Goal: Task Accomplishment & Management: Manage account settings

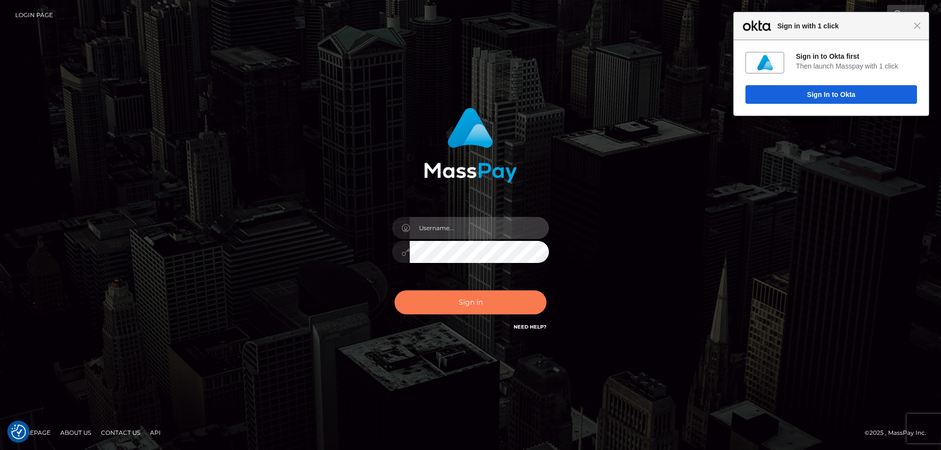
type input "Charina.ACE"
click at [458, 301] on button "Sign in" at bounding box center [470, 303] width 152 height 24
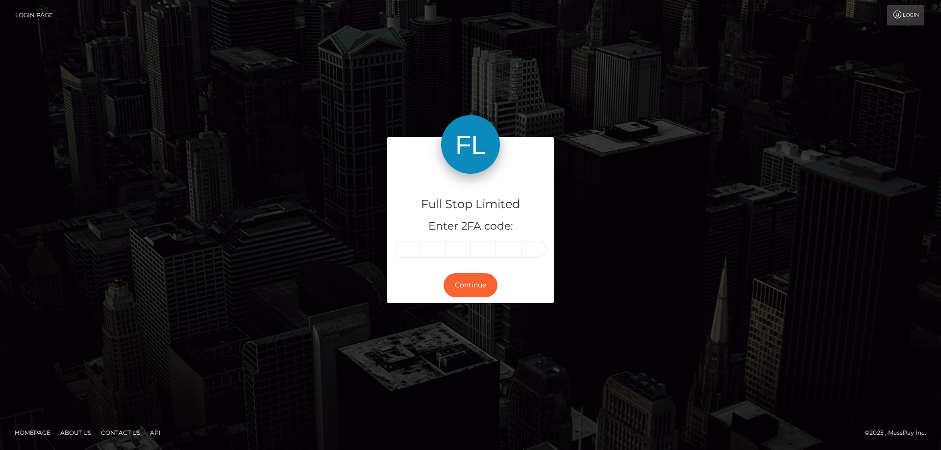
click at [405, 246] on input "text" at bounding box center [406, 249] width 25 height 17
type input "6"
type input "8"
type input "1"
type input "0"
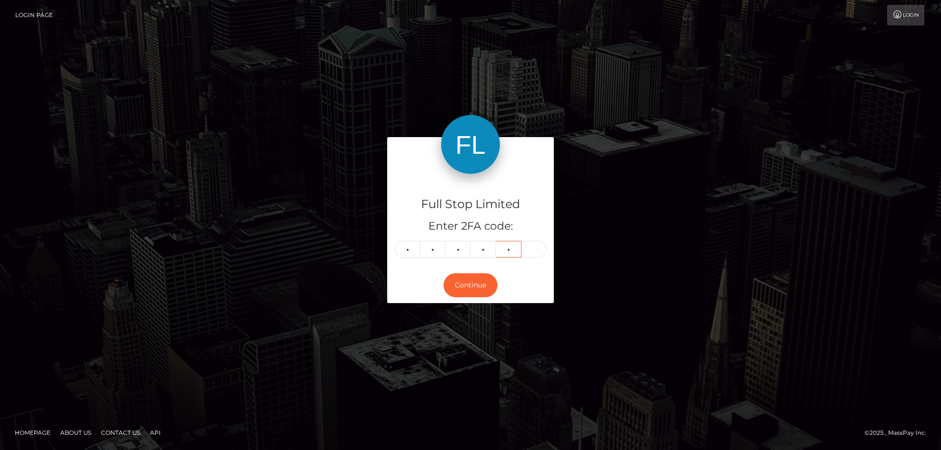
type input "5"
type input "6"
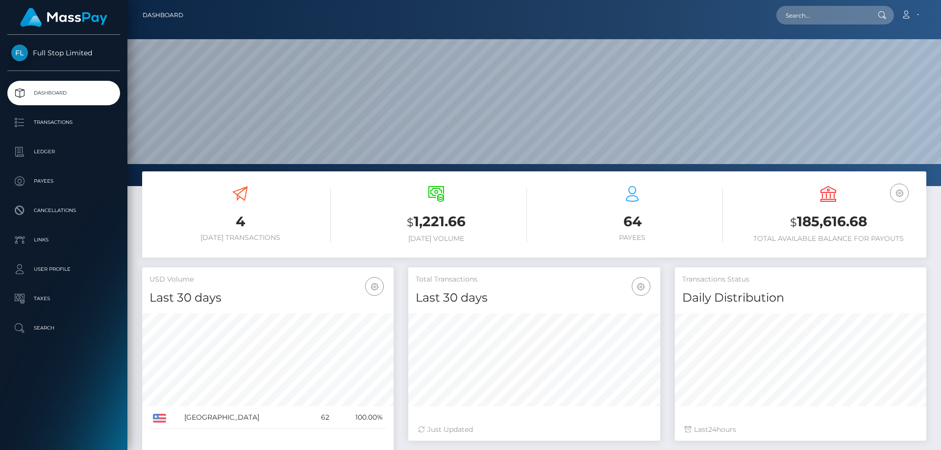
scroll to position [174, 252]
drag, startPoint x: 868, startPoint y: 220, endPoint x: 796, endPoint y: 222, distance: 71.6
click at [796, 222] on h3 "$ 185,616.68" at bounding box center [827, 222] width 181 height 20
copy h3 "185,616.68"
